Goal: Task Accomplishment & Management: Manage account settings

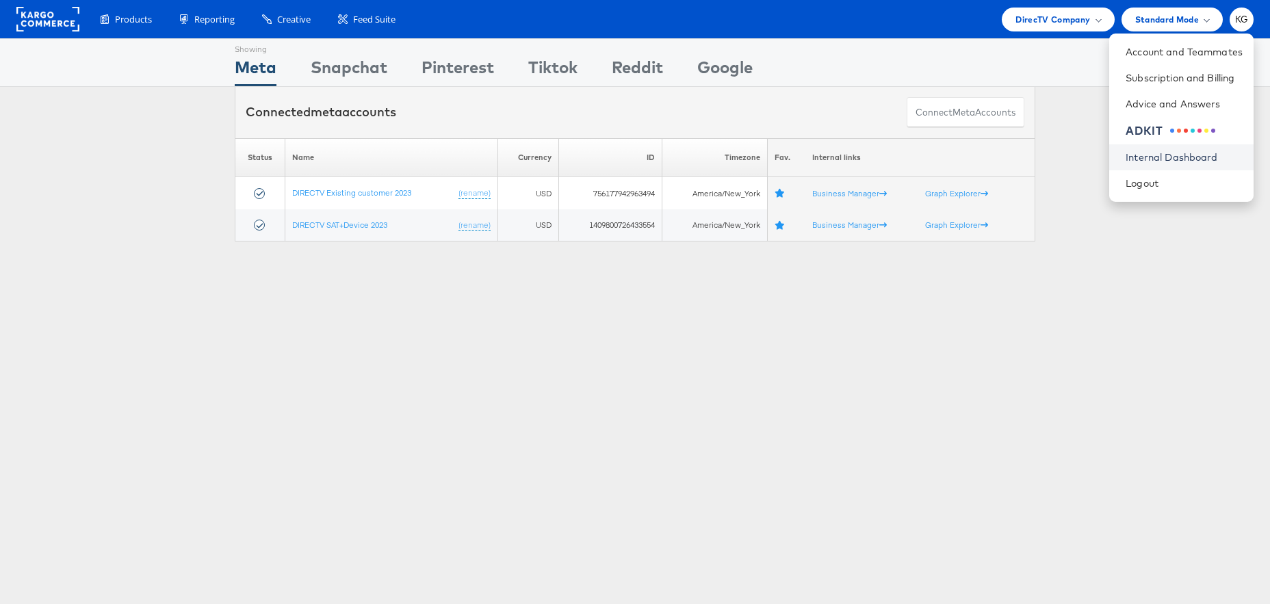
click at [1137, 156] on link "Internal Dashboard" at bounding box center [1184, 158] width 117 height 14
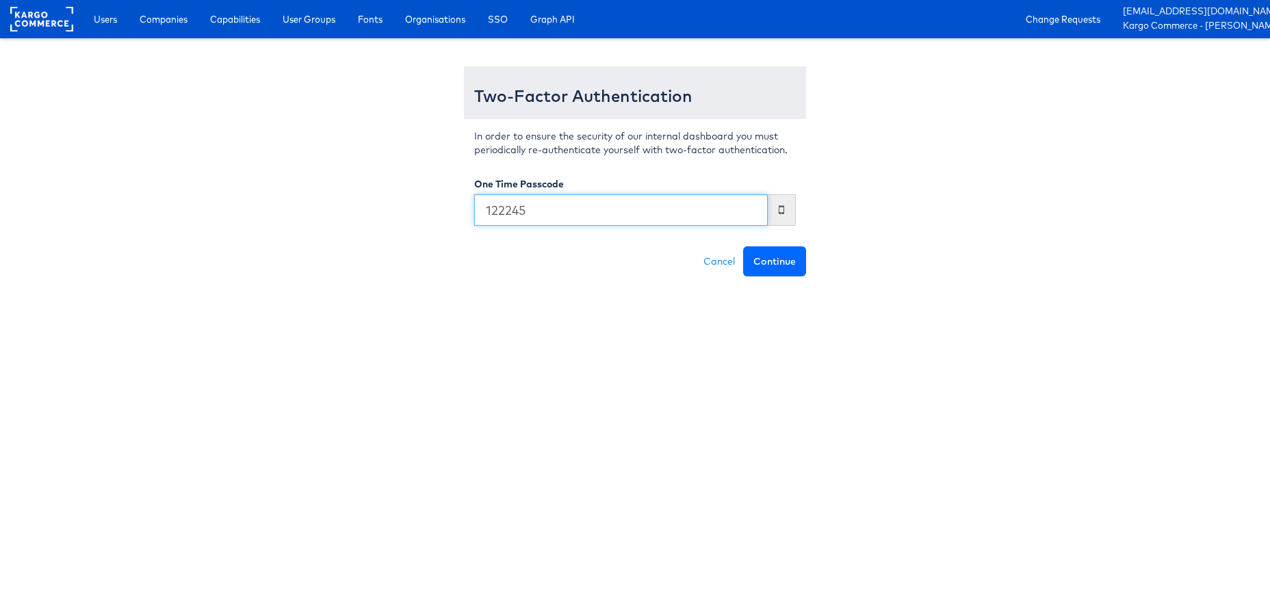
type input "122245"
click at [780, 256] on button "Continue" at bounding box center [774, 261] width 63 height 30
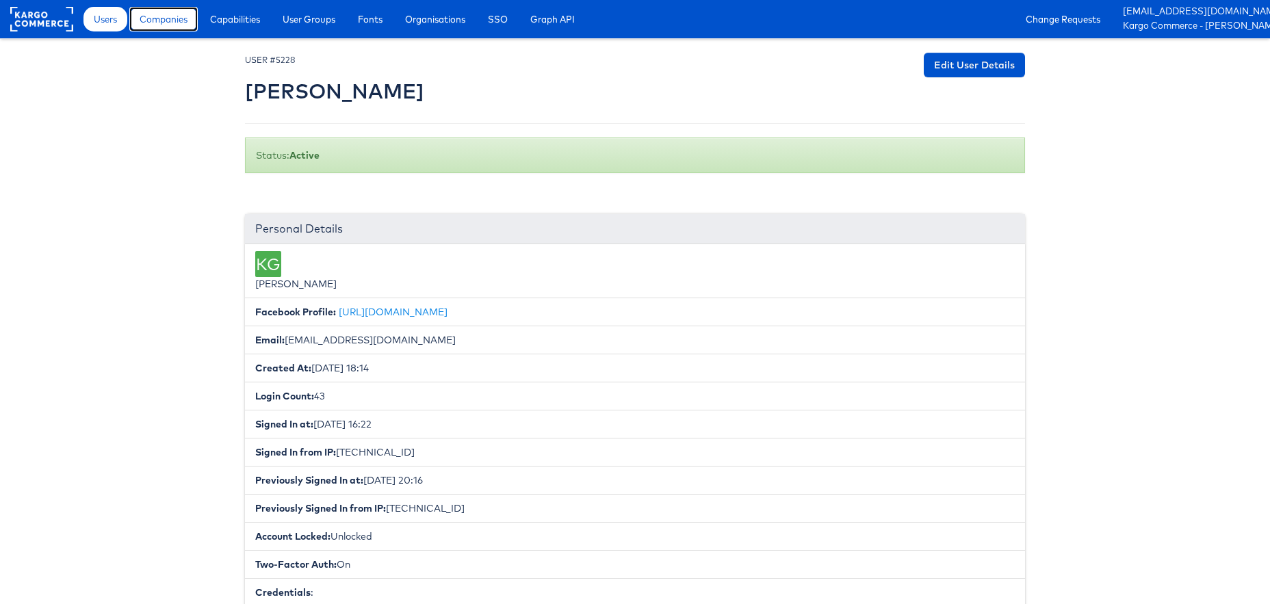
click at [174, 25] on span "Companies" at bounding box center [164, 19] width 48 height 14
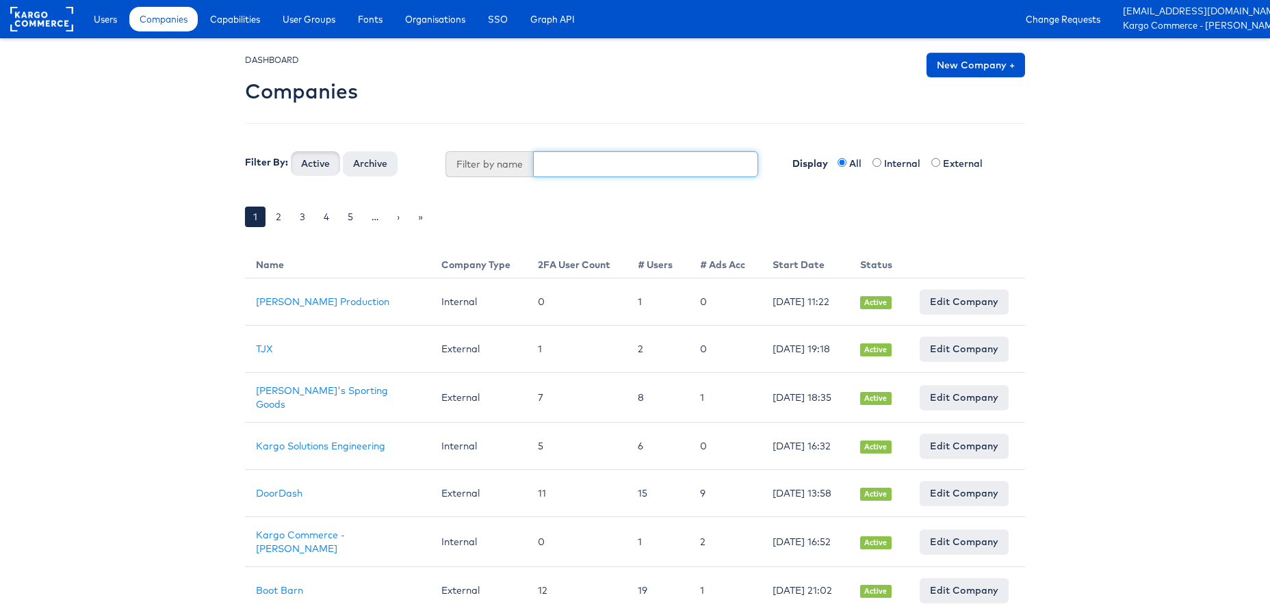
click at [557, 162] on input "text" at bounding box center [646, 164] width 226 height 26
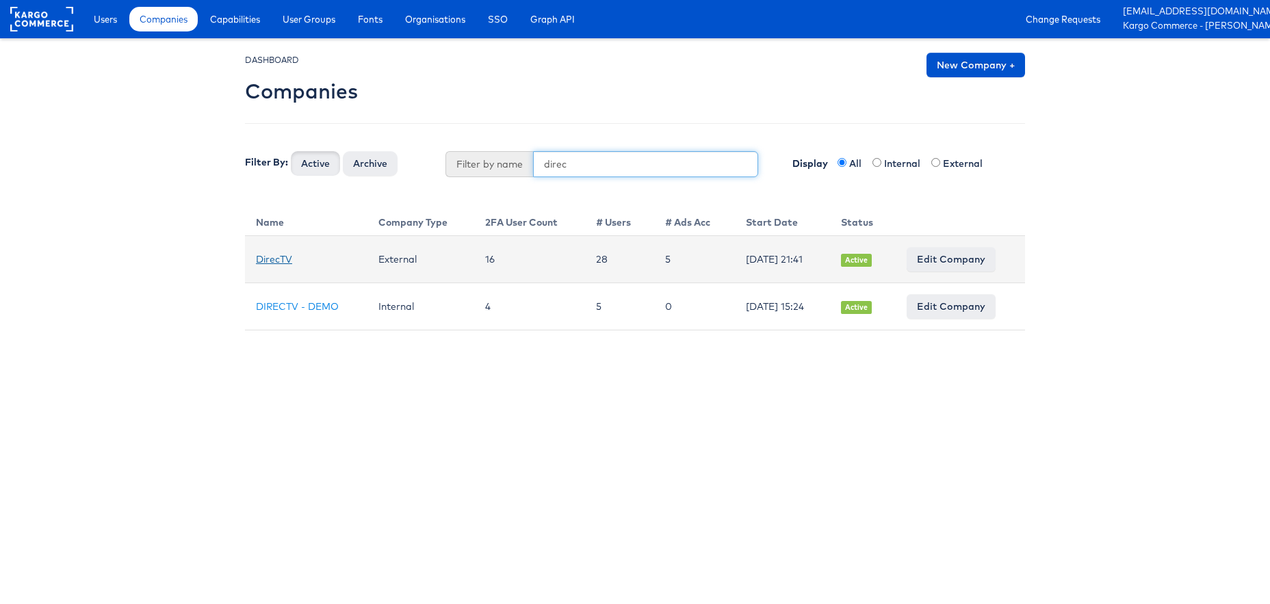
type input "direc"
click at [279, 261] on link "DirecTV" at bounding box center [274, 259] width 36 height 12
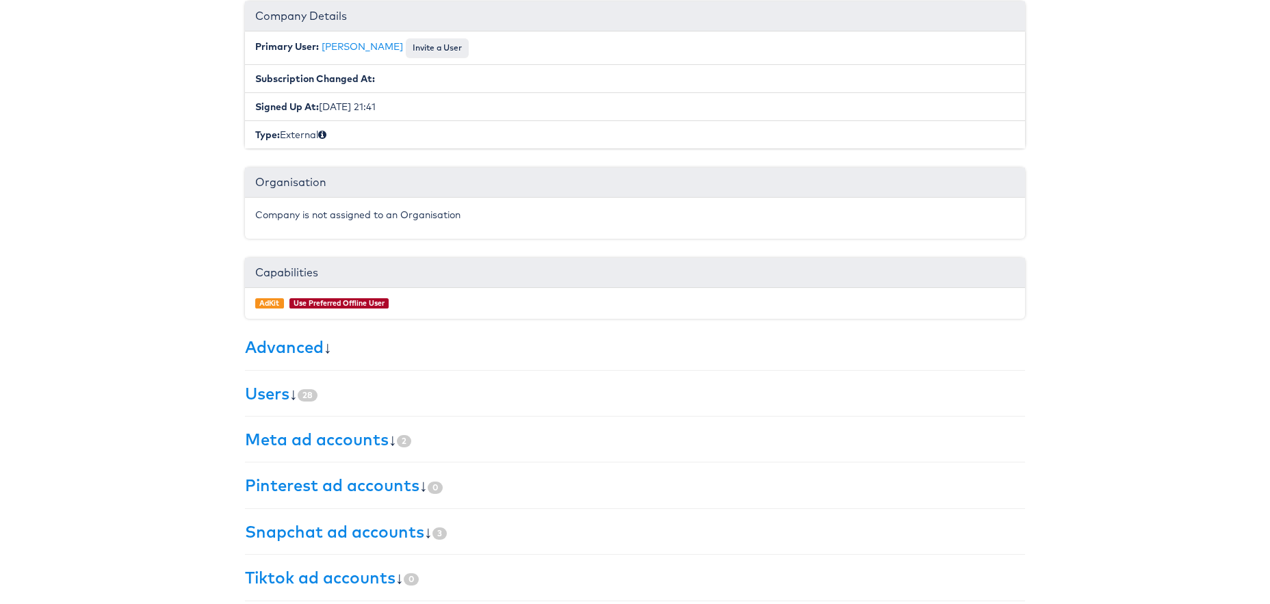
scroll to position [196, 0]
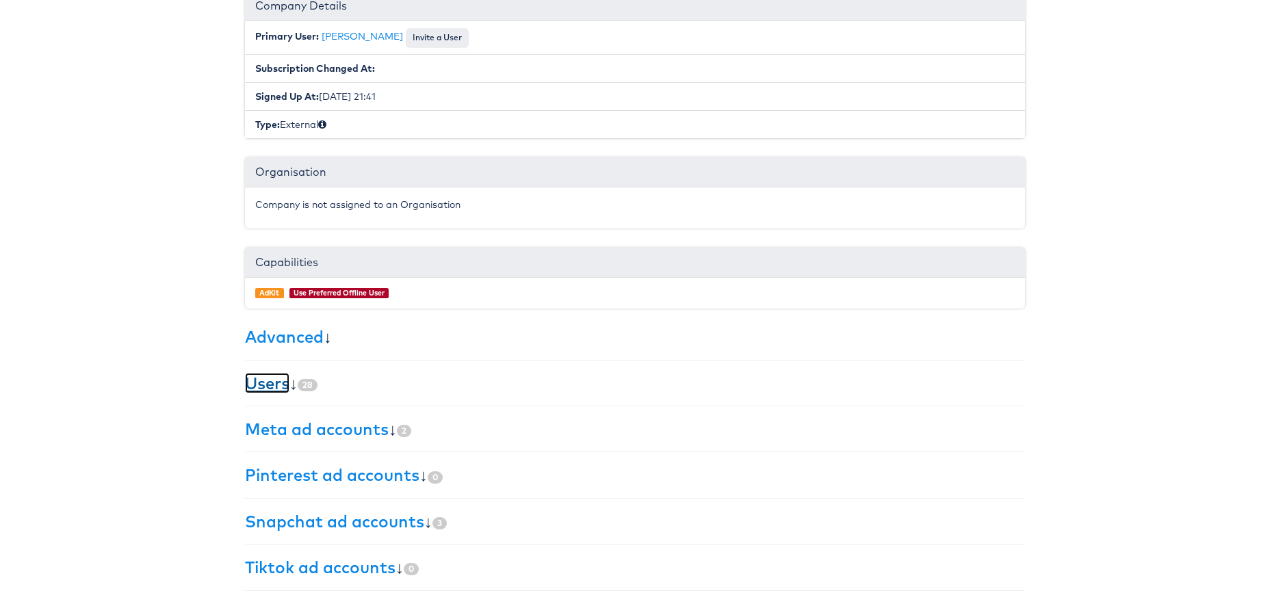
click at [255, 383] on link "Users" at bounding box center [267, 383] width 44 height 21
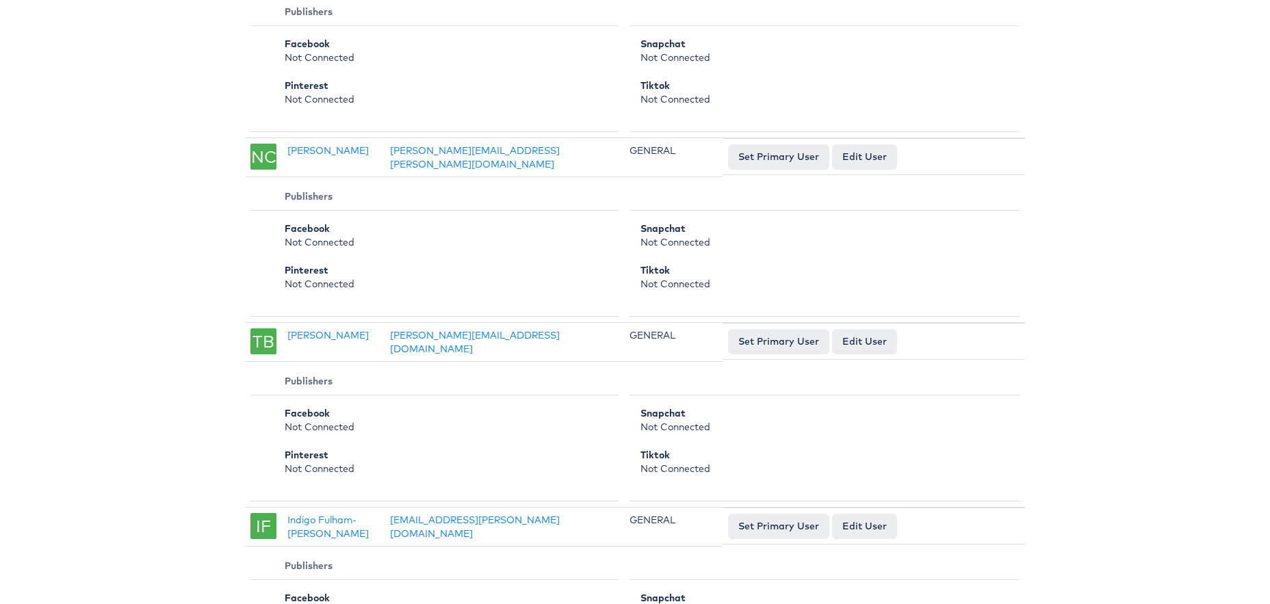
scroll to position [3791, 0]
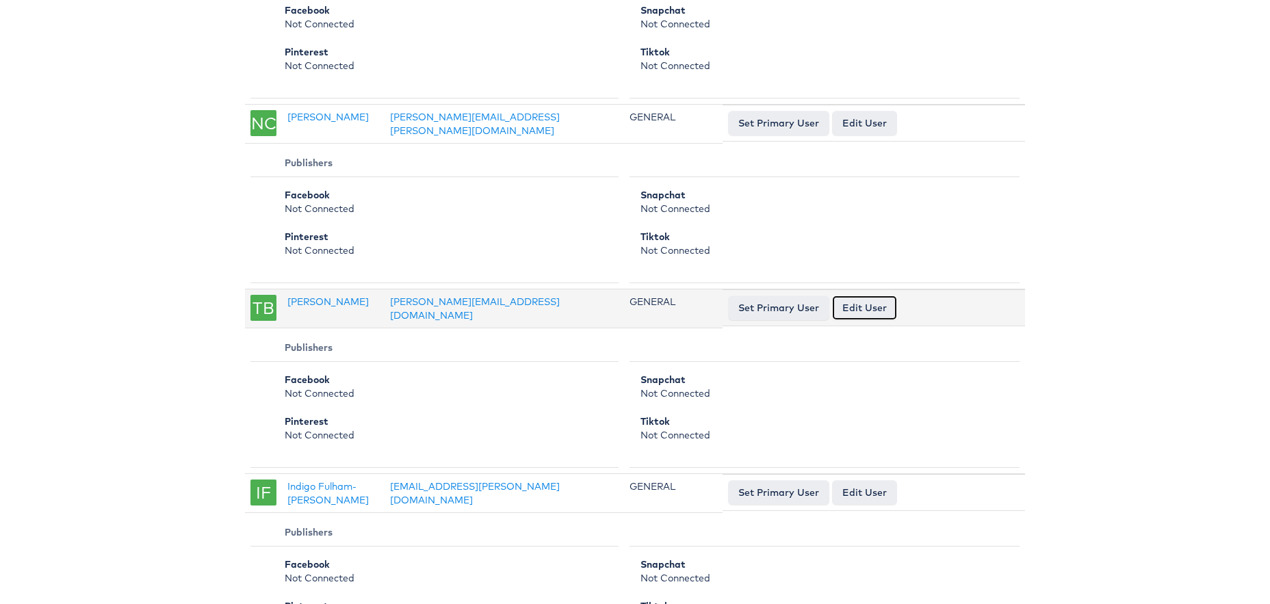
click at [884, 296] on link "Edit User" at bounding box center [864, 308] width 65 height 25
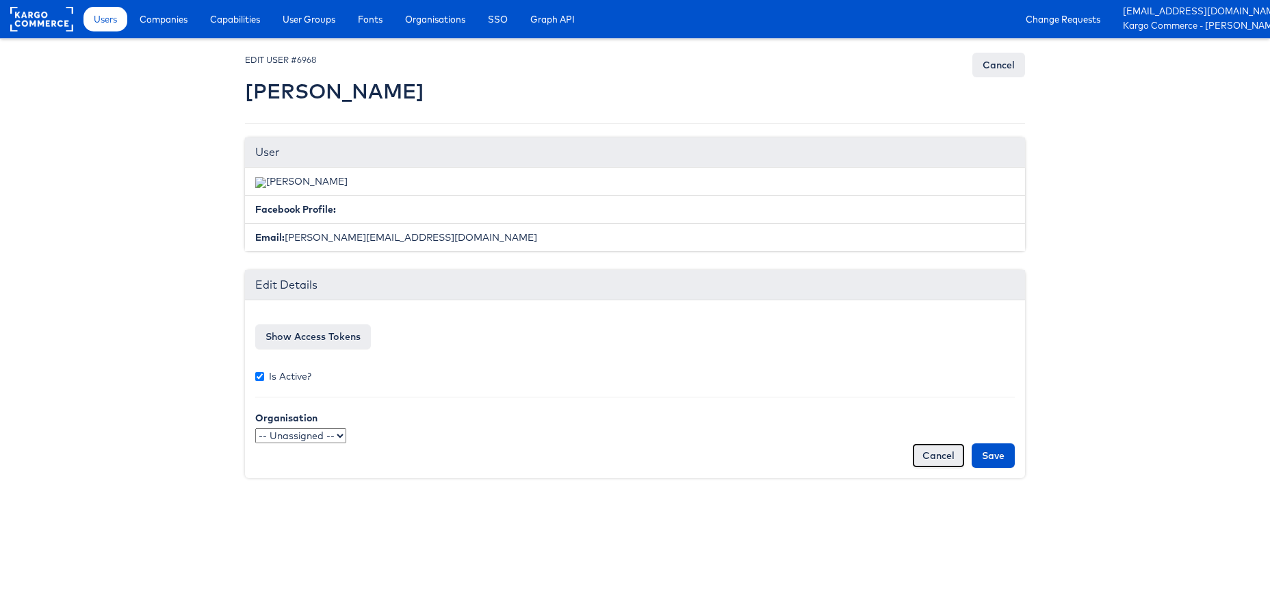
click at [941, 456] on link "Cancel" at bounding box center [938, 455] width 53 height 25
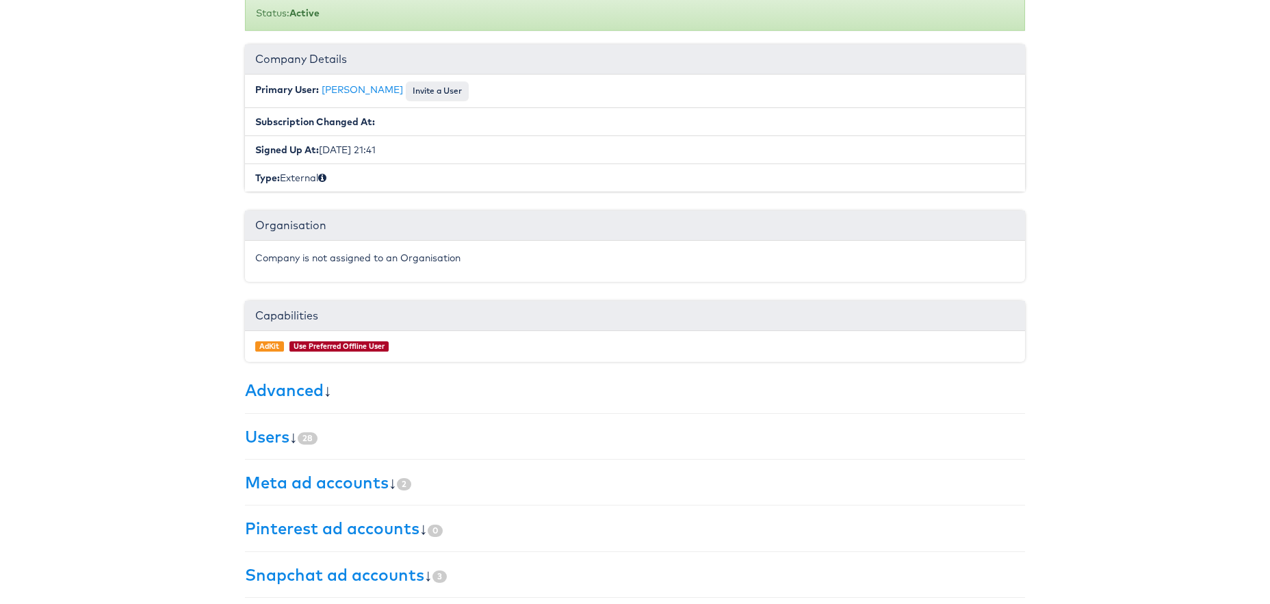
scroll to position [196, 0]
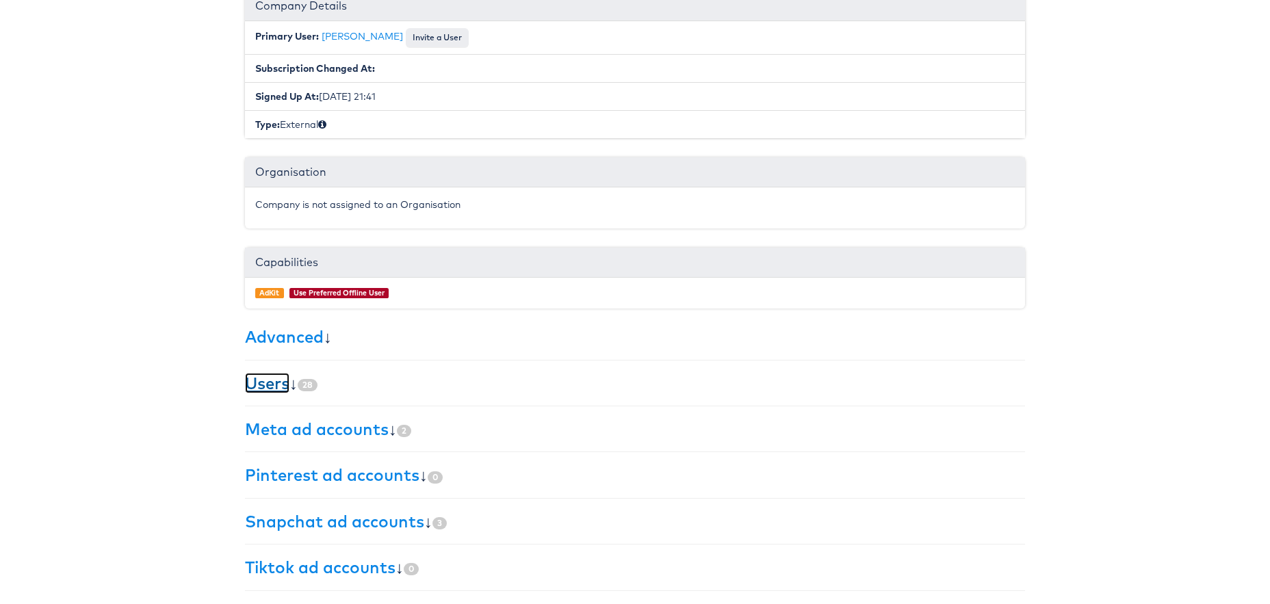
click at [259, 383] on link "Users" at bounding box center [267, 383] width 44 height 21
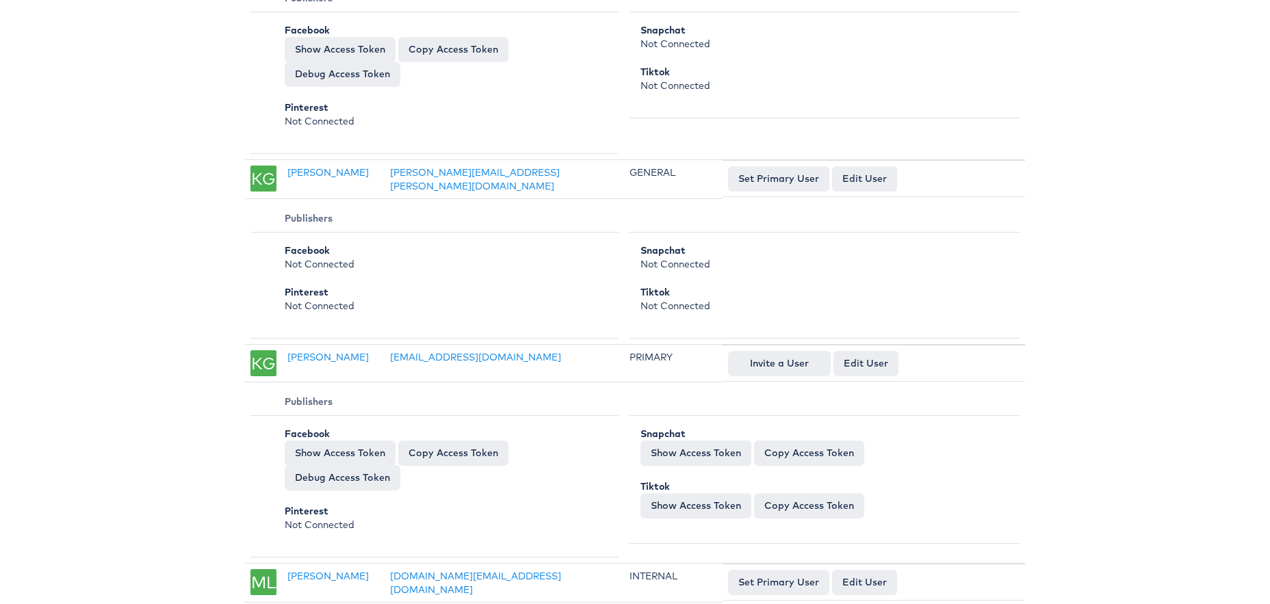
scroll to position [942, 0]
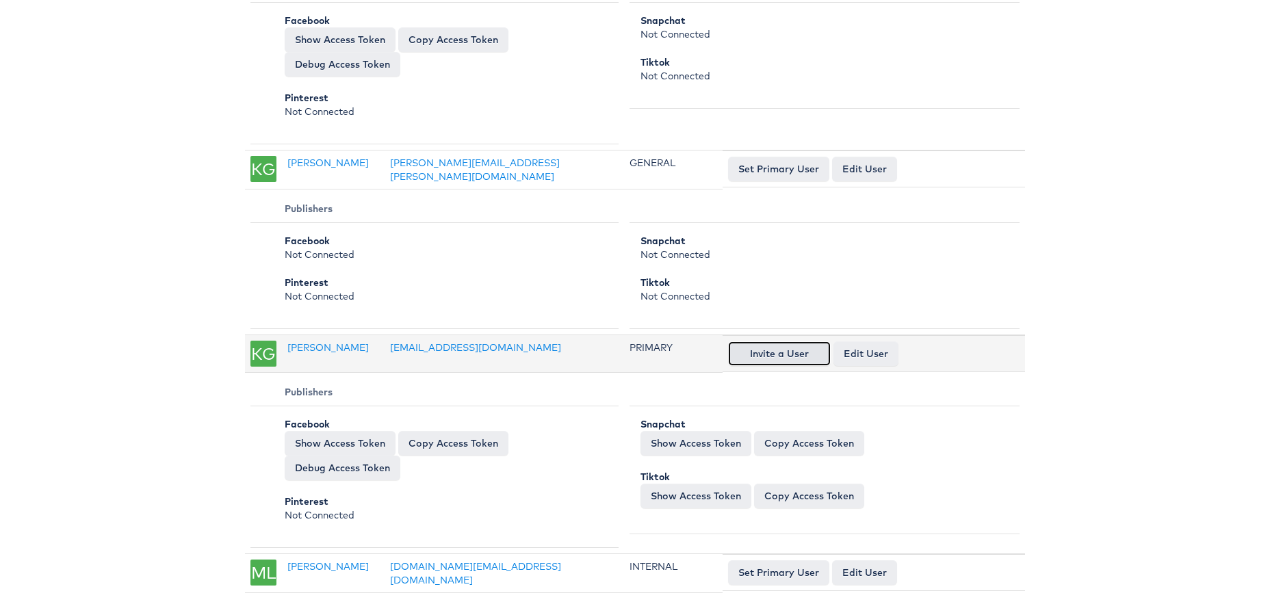
click at [777, 357] on button "Invite a User" at bounding box center [779, 354] width 103 height 25
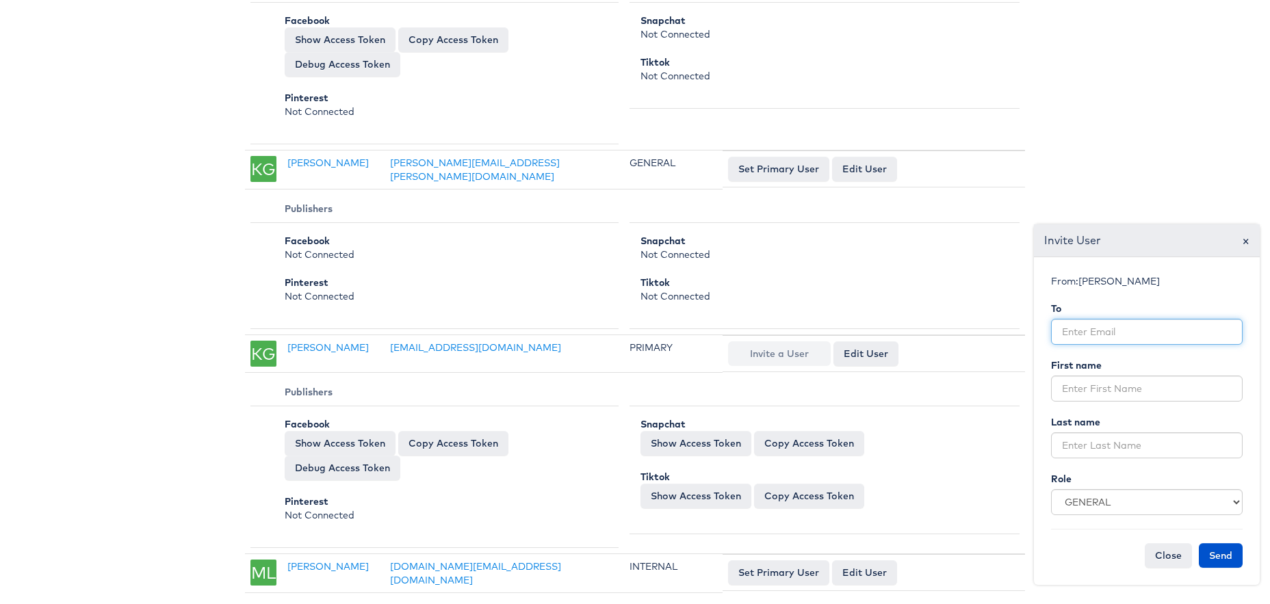
click at [1131, 342] on input "email" at bounding box center [1147, 332] width 192 height 26
paste input "[PERSON_NAME][EMAIL_ADDRESS][DOMAIN_NAME]"
type input "[PERSON_NAME][EMAIL_ADDRESS][DOMAIN_NAME]"
click at [1128, 396] on input "text" at bounding box center [1147, 389] width 192 height 26
type input "Thomas"
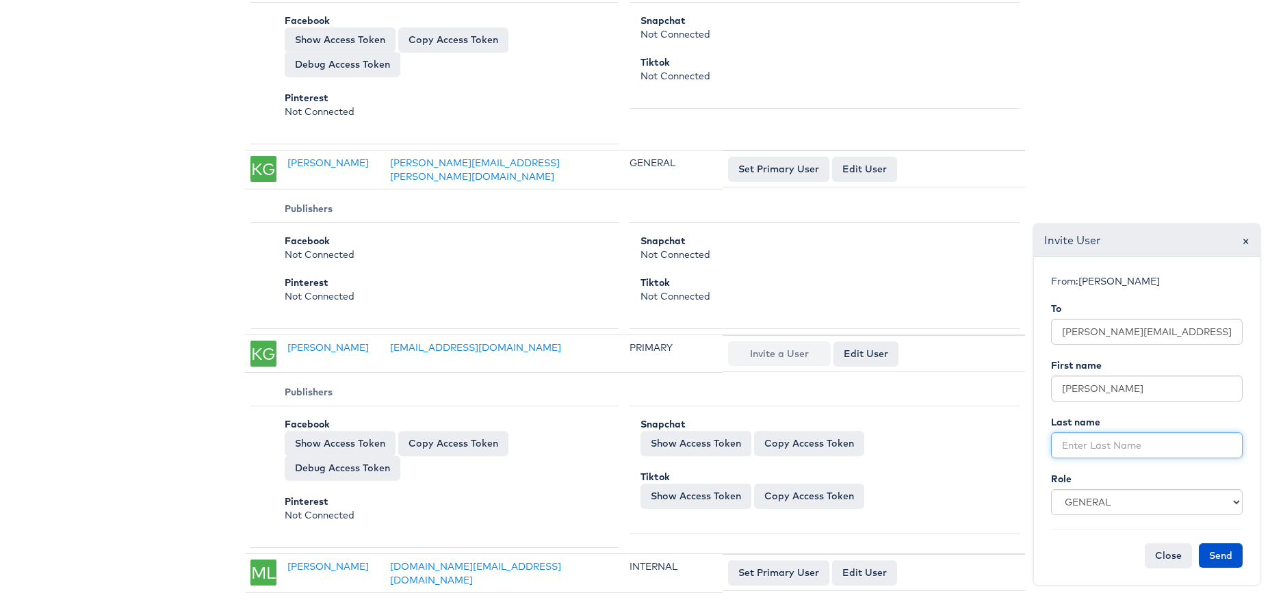
click at [1116, 452] on input "text" at bounding box center [1147, 446] width 192 height 26
type input "Bird"
click at [1143, 512] on select "GENERAL INTERNAL CREATIVE" at bounding box center [1147, 502] width 192 height 26
click at [1051, 489] on select "GENERAL INTERNAL CREATIVE" at bounding box center [1147, 502] width 192 height 26
click at [1227, 560] on button "Send" at bounding box center [1221, 555] width 44 height 25
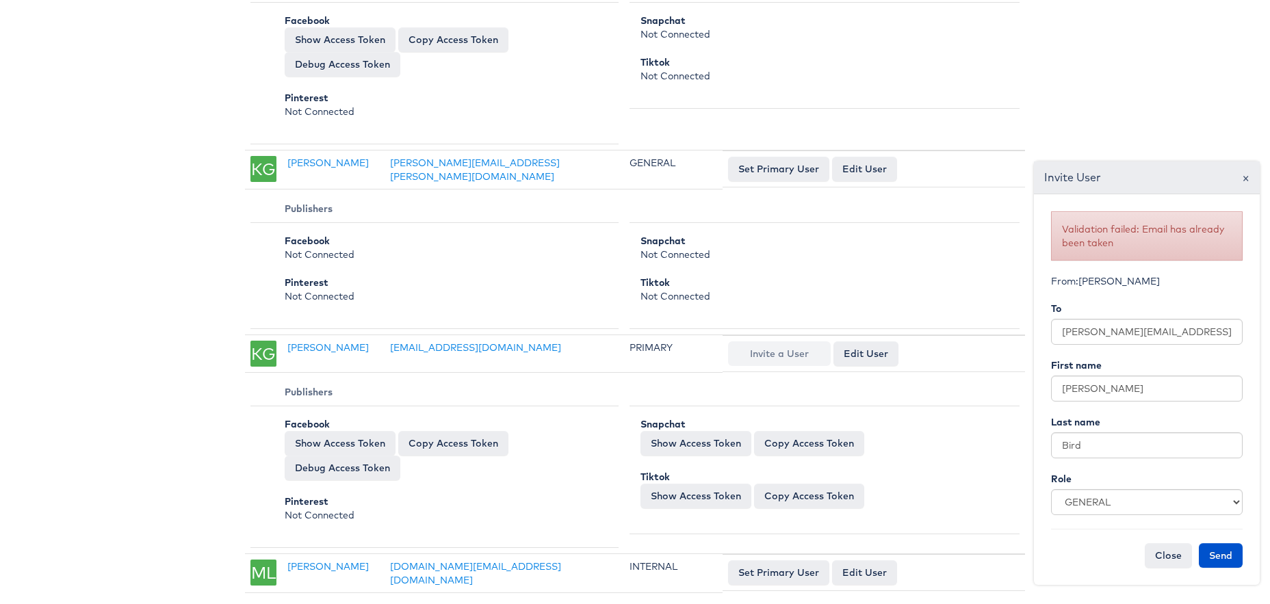
click at [1250, 178] on div "Invite User ×" at bounding box center [1147, 178] width 226 height 33
click at [1248, 177] on span "×" at bounding box center [1246, 177] width 8 height 18
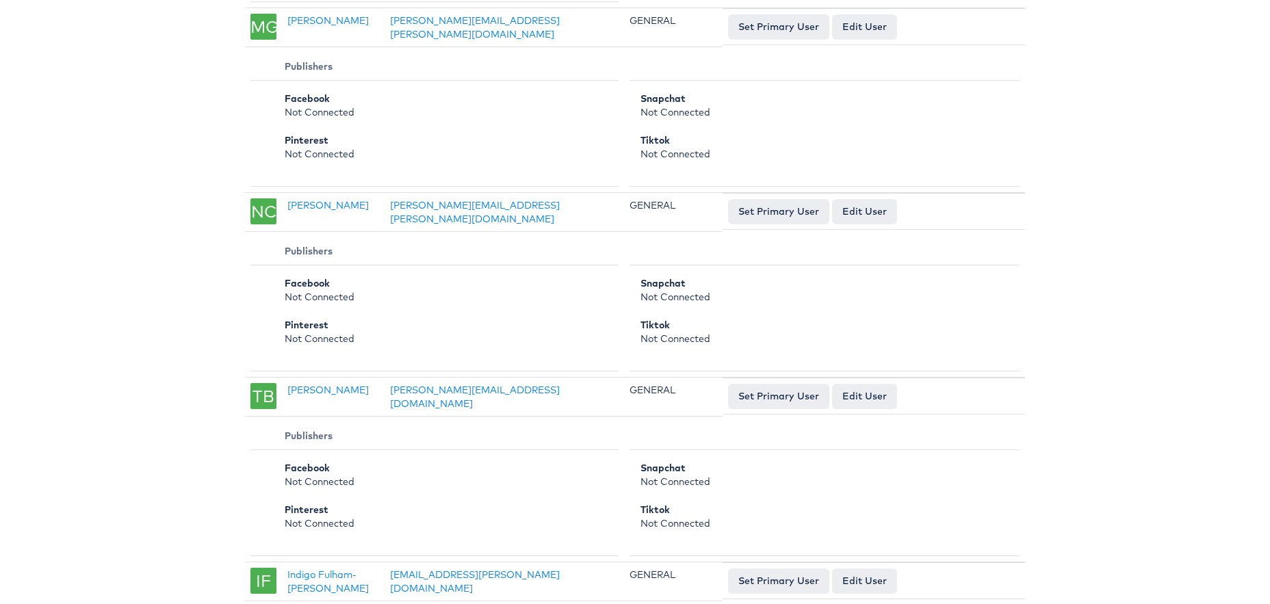
scroll to position [3705, 0]
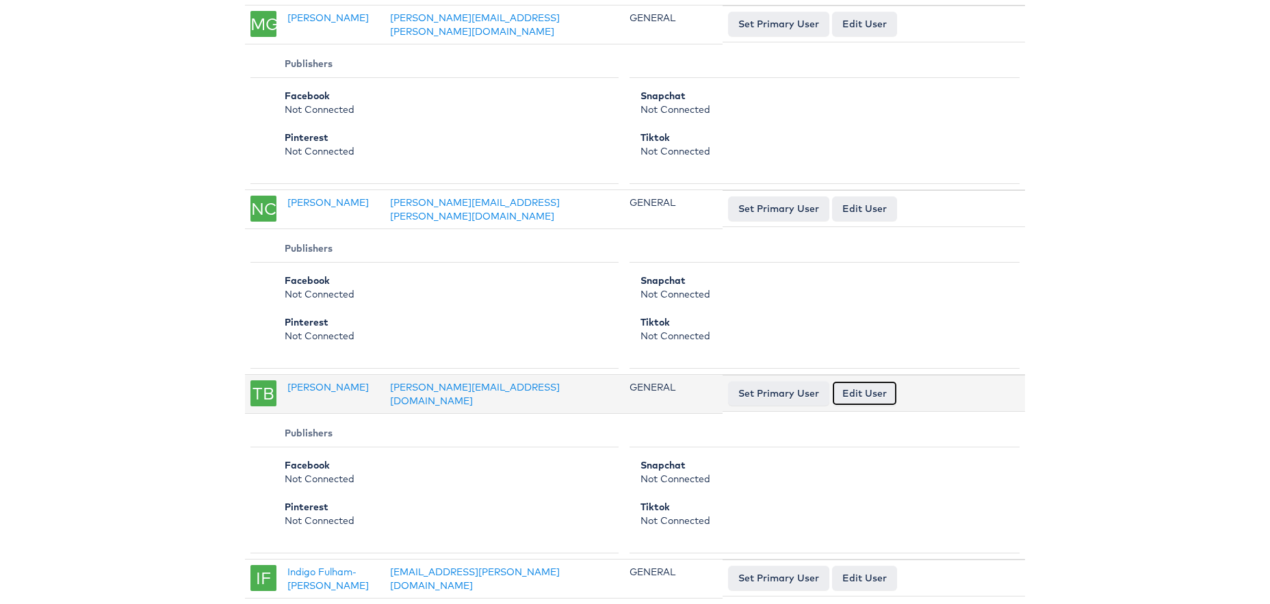
click at [852, 381] on link "Edit User" at bounding box center [864, 393] width 65 height 25
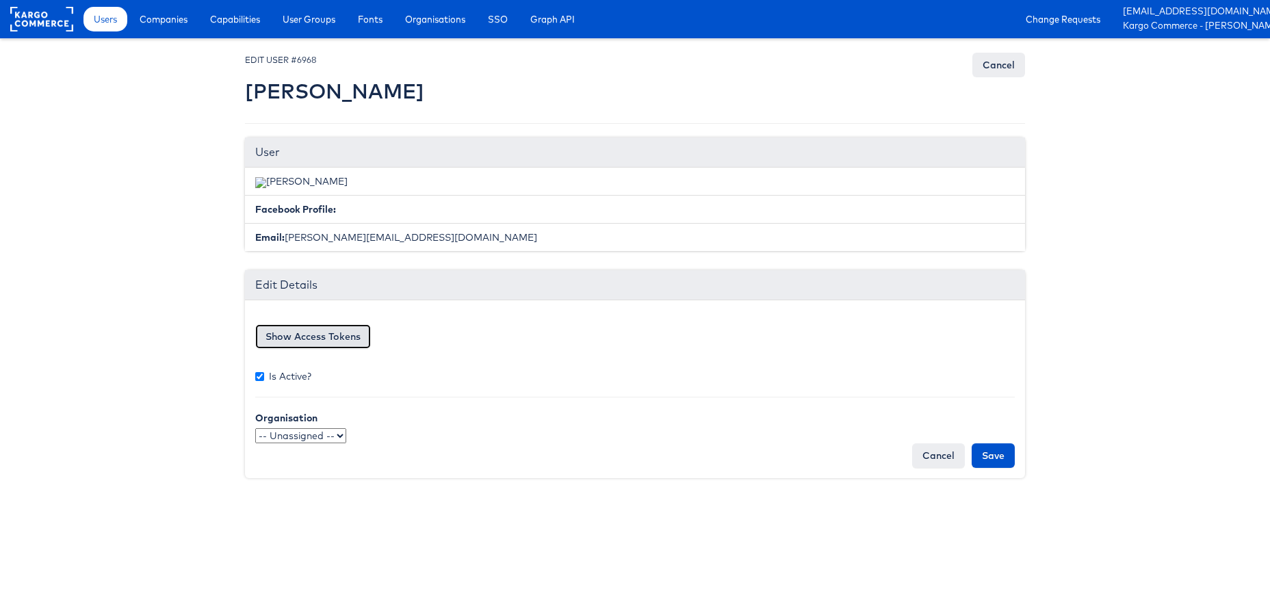
click at [347, 338] on button "Show Access Tokens" at bounding box center [313, 336] width 116 height 25
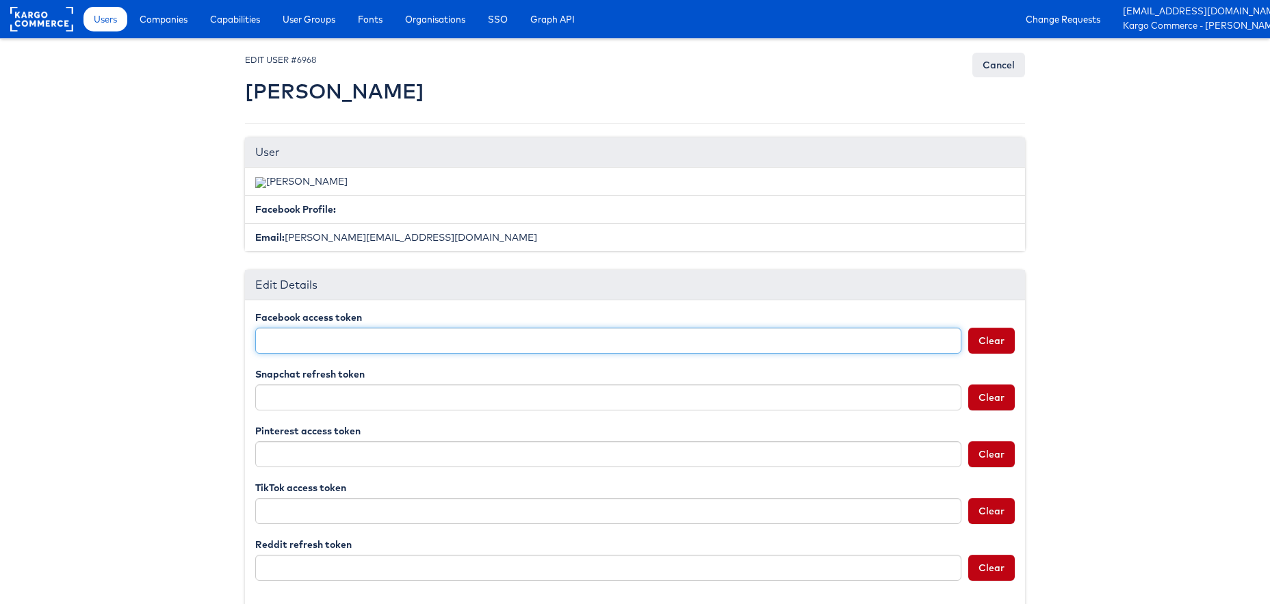
click at [347, 338] on input "Facebook access token" at bounding box center [608, 341] width 706 height 26
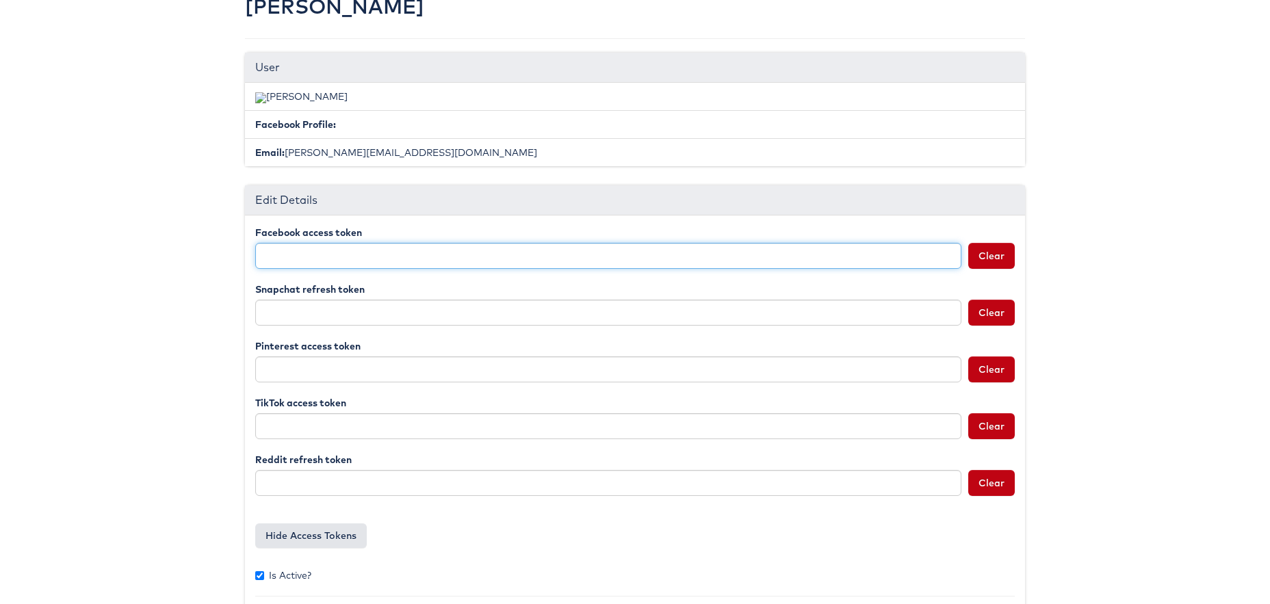
scroll to position [177, 0]
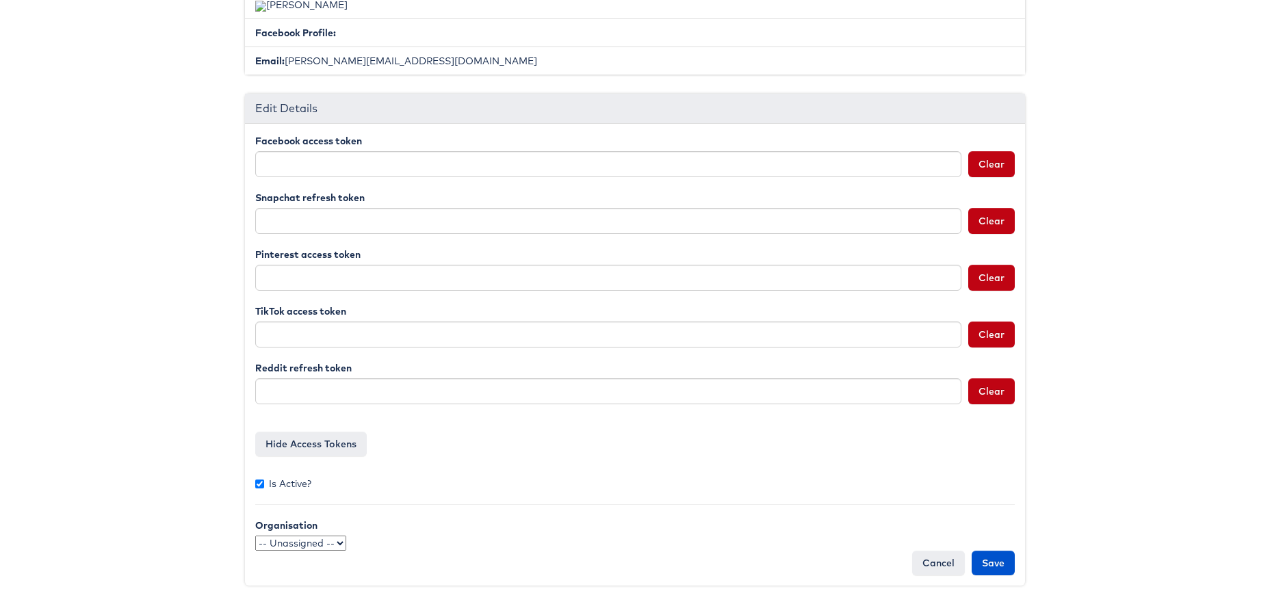
click at [329, 542] on select "-- Unassigned -- qaSSO 124.1test OKTA" at bounding box center [300, 543] width 91 height 15
click at [262, 483] on input "Is Active?" at bounding box center [259, 484] width 9 height 9
checkbox input "false"
click at [995, 572] on input "Save" at bounding box center [993, 563] width 43 height 25
type input "Saving..."
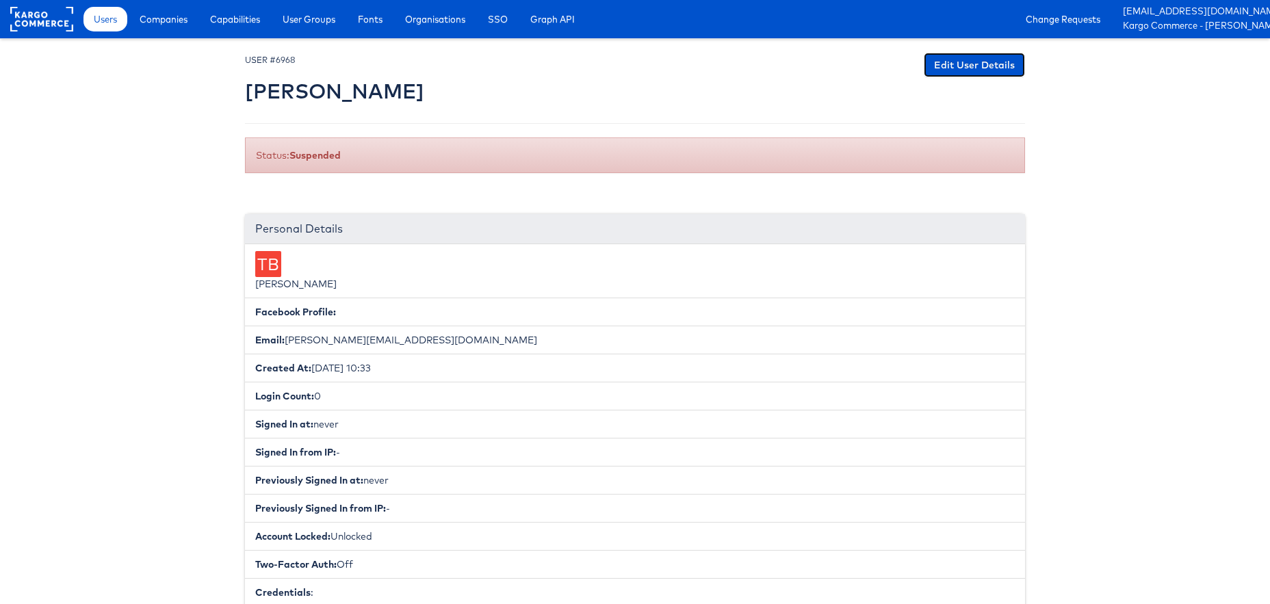
click at [967, 65] on link "Edit User Details" at bounding box center [974, 65] width 101 height 25
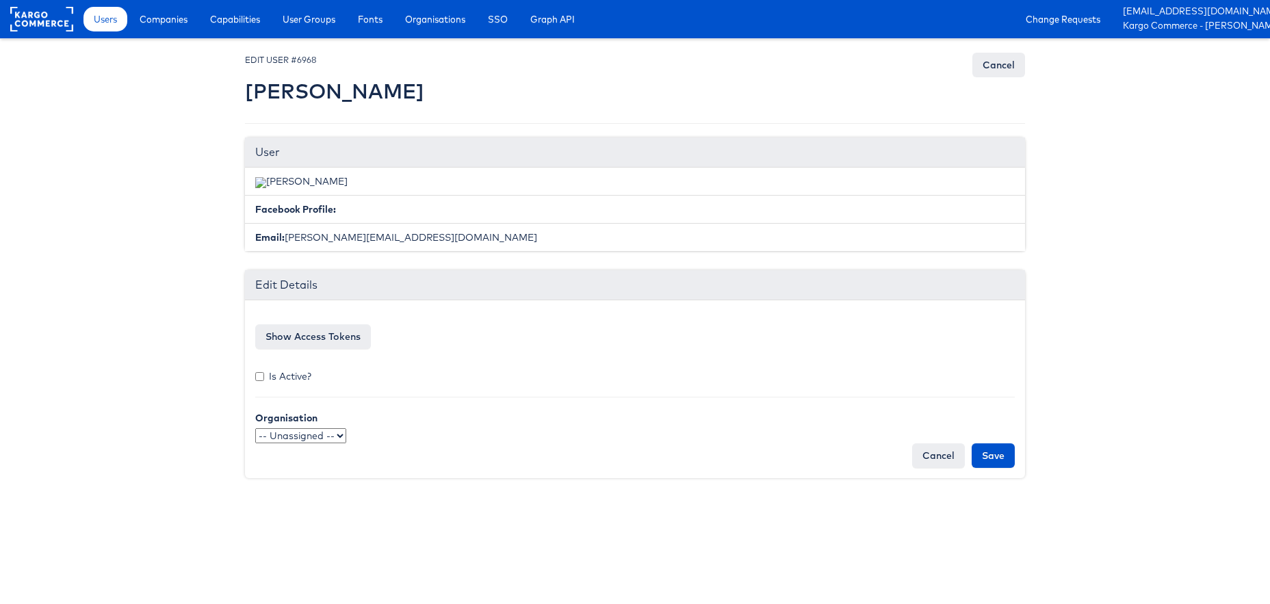
click at [283, 381] on label "Is Active?" at bounding box center [283, 377] width 56 height 14
click at [264, 381] on input "Is Active?" at bounding box center [259, 376] width 9 height 9
checkbox input "true"
click at [1007, 452] on input "Save" at bounding box center [993, 455] width 43 height 25
type input "Saving..."
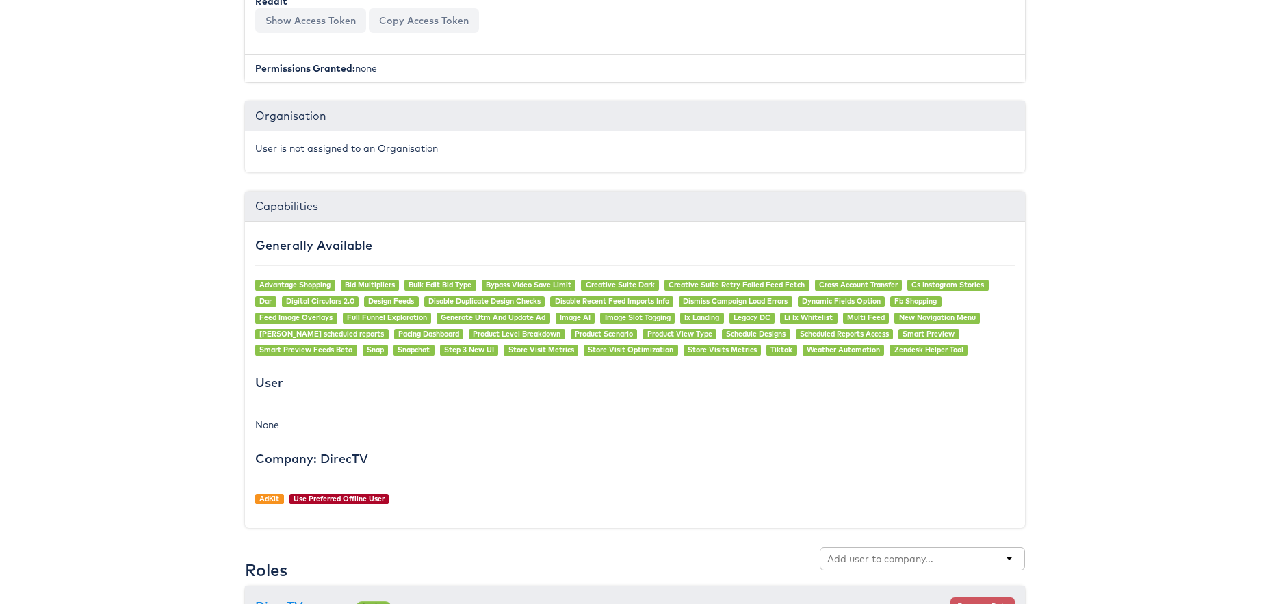
scroll to position [1040, 0]
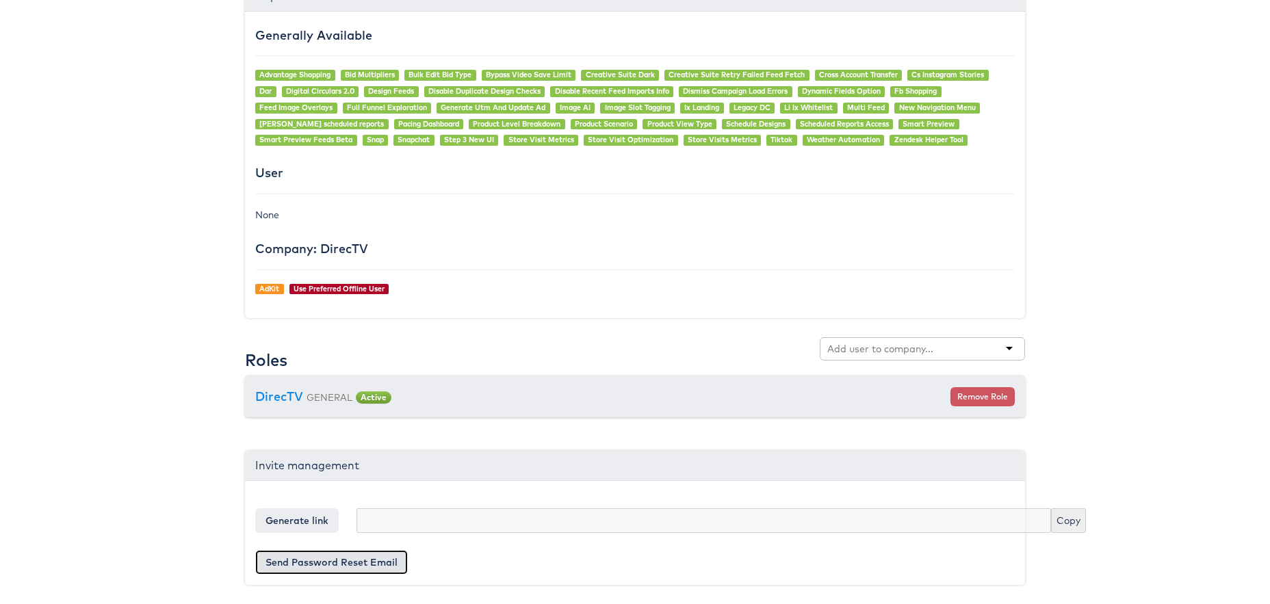
click at [346, 563] on button "Send Password Reset Email" at bounding box center [331, 562] width 153 height 25
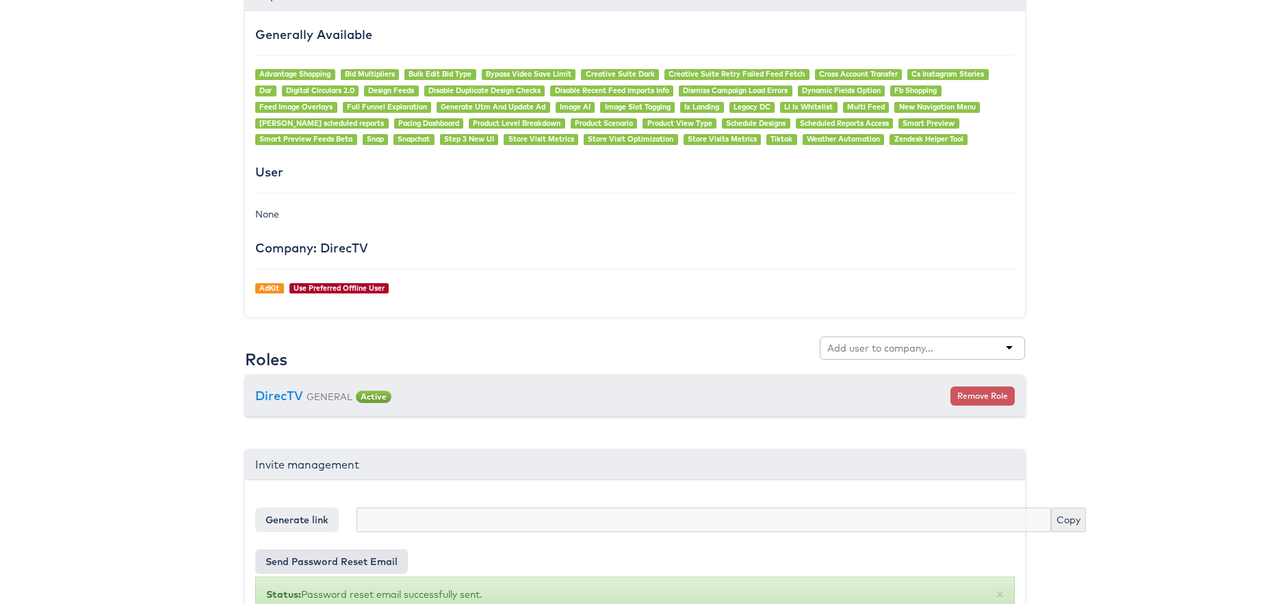
scroll to position [1092, 0]
